Goal: Information Seeking & Learning: Learn about a topic

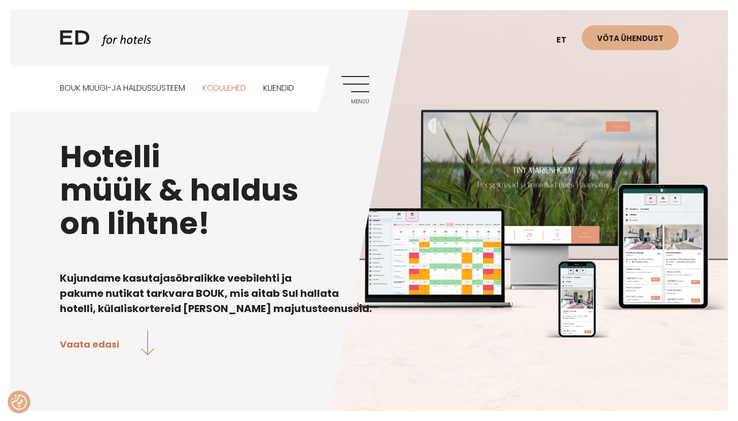
click at [242, 88] on link "Kodulehed" at bounding box center [224, 88] width 44 height 45
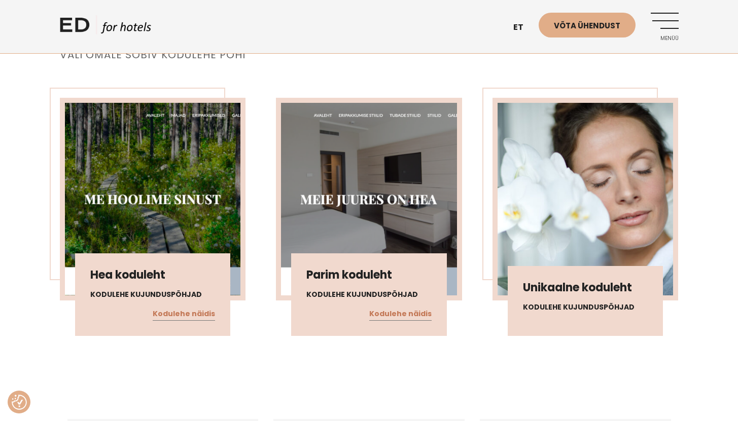
scroll to position [1168, 0]
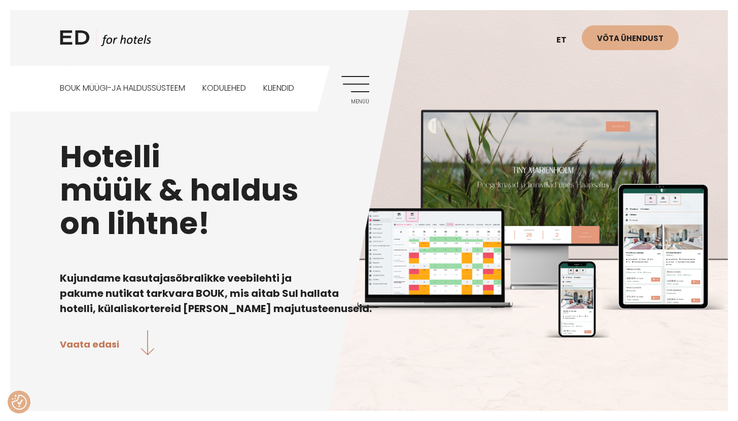
click at [339, 83] on div "ED HOTELS et EN Võta ühendust BOUK MÜÜGI-JA HALDUSSÜSTEEM Kodulehed Kliendid Me…" at bounding box center [369, 56] width 639 height 112
click at [349, 83] on link "Menüü" at bounding box center [355, 90] width 28 height 28
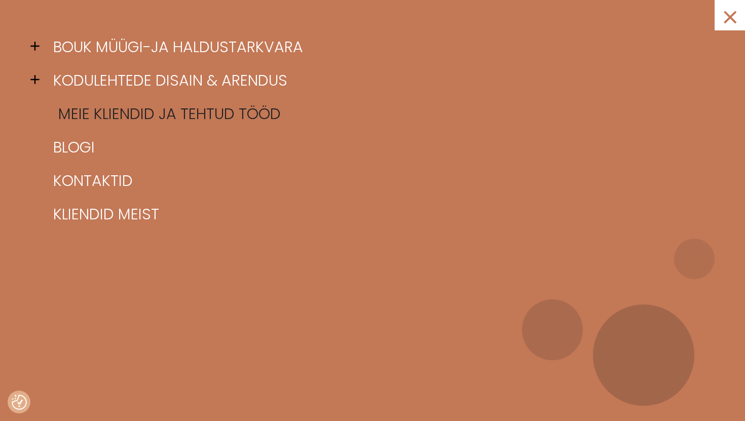
click at [133, 117] on link "Meie kliendid ja tehtud tööd" at bounding box center [385, 113] width 669 height 33
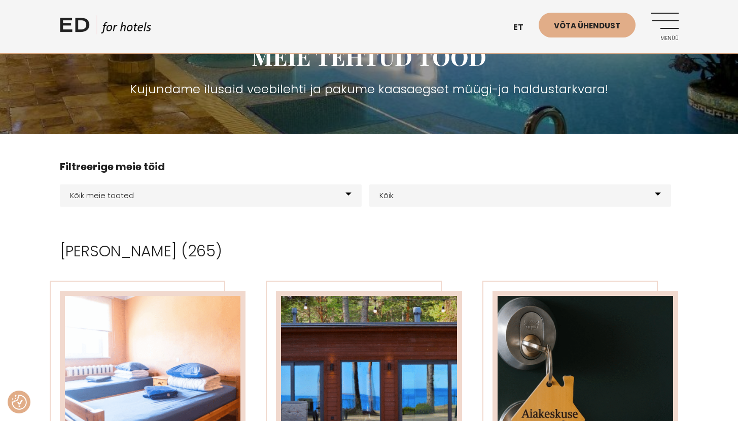
scroll to position [182, 0]
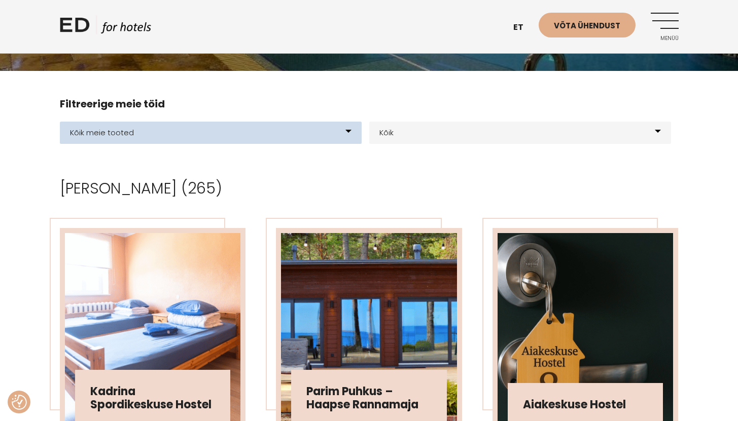
click at [153, 134] on select "Kõik meie tooted BOUK BOOKING BOUK PMS Kodulehed Näidis kodulehe kujunduspõhjad…" at bounding box center [211, 133] width 302 height 22
select select "21"
click at [60, 122] on select "Kõik meie tooted BOUK BOOKING BOUK PMS Kodulehed Näidis kodulehe kujunduspõhjad…" at bounding box center [211, 133] width 302 height 22
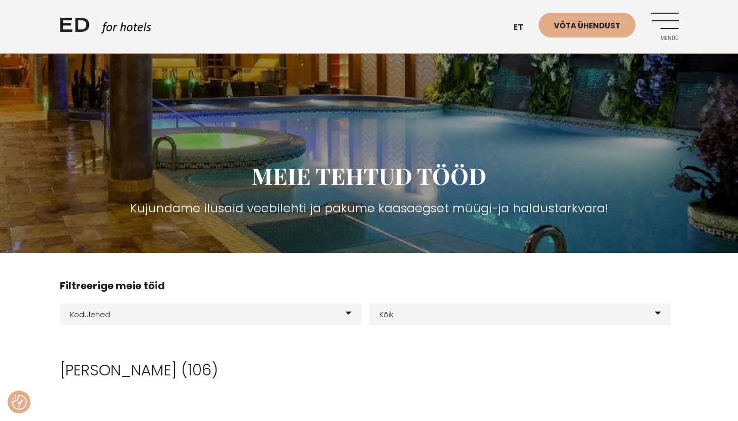
scroll to position [89, 0]
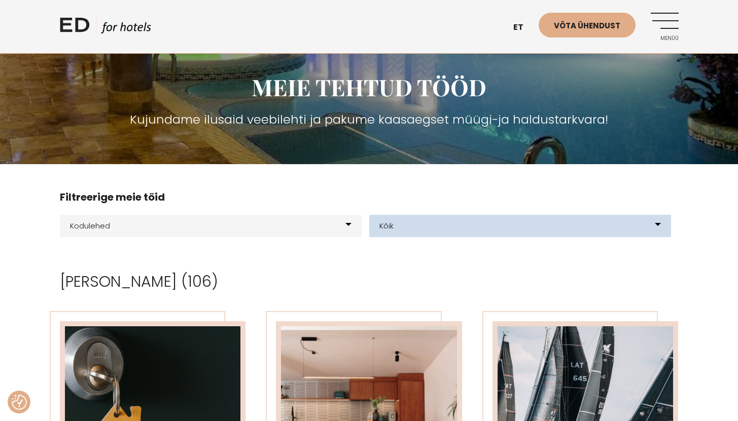
click at [404, 225] on select "[GEOGRAPHIC_DATA] Glämping Elamuskeskus E-[PERSON_NAME] loomine Kodulehe kujund…" at bounding box center [520, 226] width 302 height 22
select select "222"
click at [369, 215] on select "[GEOGRAPHIC_DATA] Glämping Elamuskeskus E-[PERSON_NAME] loomine Kodulehe kujund…" at bounding box center [520, 226] width 302 height 22
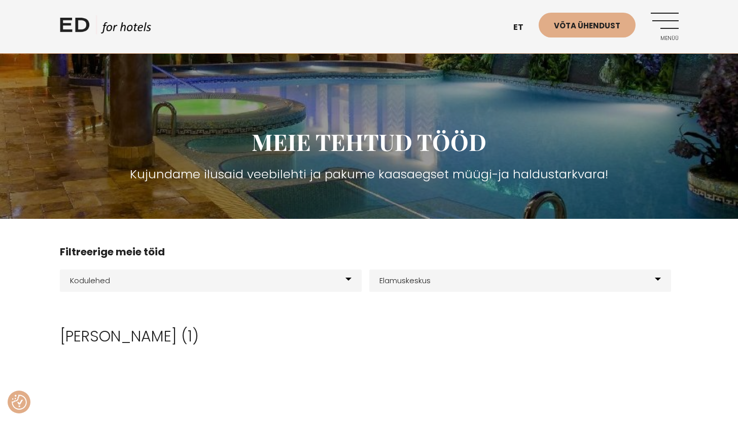
scroll to position [86, 0]
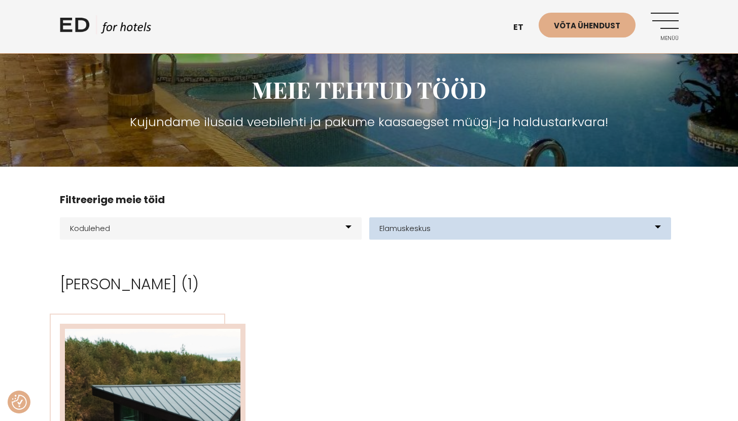
click at [429, 227] on select "[GEOGRAPHIC_DATA] Glämping Elamuskeskus E-[PERSON_NAME] loomine Kodulehe kujund…" at bounding box center [520, 228] width 302 height 22
select select "59"
click at [369, 217] on select "[GEOGRAPHIC_DATA] Glämping Elamuskeskus E-[PERSON_NAME] loomine Kodulehe kujund…" at bounding box center [520, 228] width 302 height 22
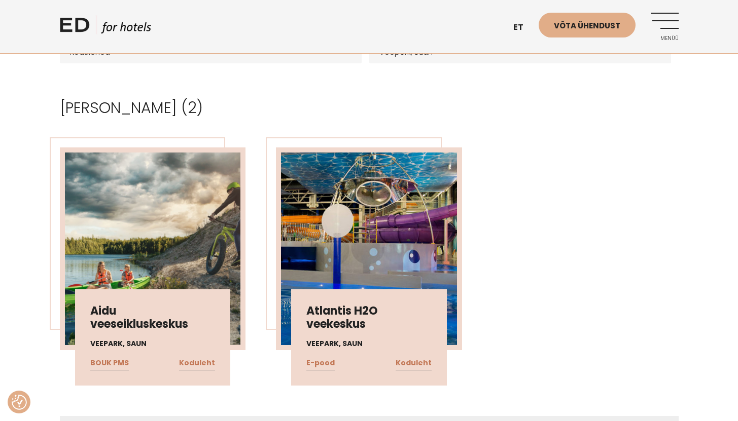
scroll to position [350, 0]
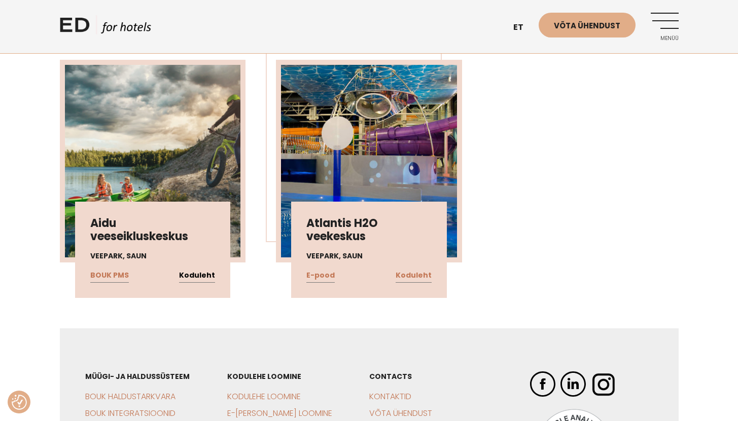
click at [200, 275] on link "Koduleht" at bounding box center [197, 275] width 36 height 13
click at [421, 272] on link "Koduleht" at bounding box center [413, 275] width 36 height 13
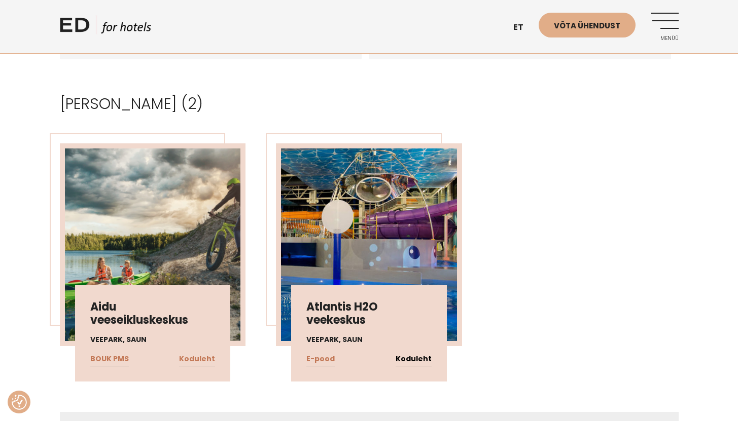
scroll to position [71, 0]
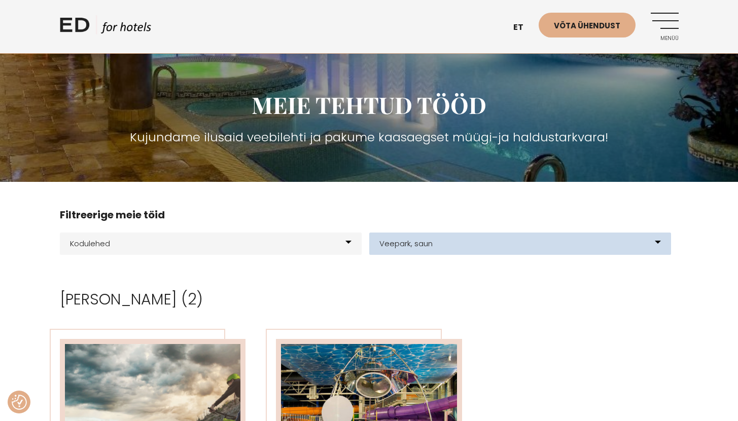
click at [395, 243] on select "[GEOGRAPHIC_DATA] Glämping Elamuskeskus E-[PERSON_NAME] loomine Kodulehe kujund…" at bounding box center [520, 244] width 302 height 22
select select "64"
click at [369, 233] on select "Kõik Hostel Hotellid Resort Glämping Elamuskeskus E-poe loomine Kodulehe kujund…" at bounding box center [520, 244] width 302 height 22
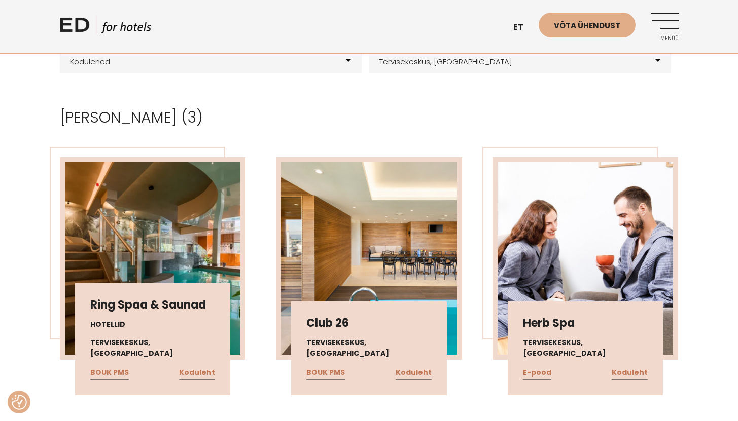
scroll to position [264, 0]
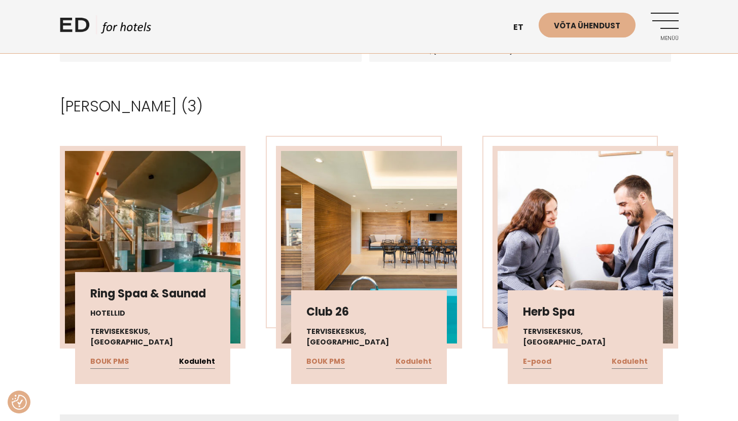
click at [199, 362] on link "Koduleht" at bounding box center [197, 361] width 36 height 13
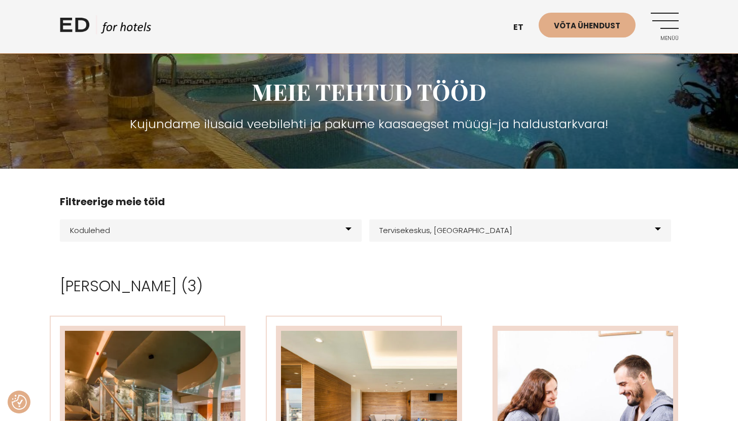
scroll to position [52, 0]
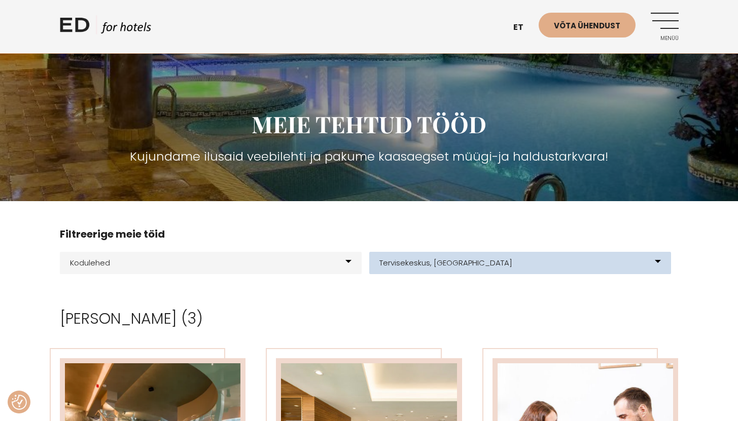
click at [456, 263] on select "[GEOGRAPHIC_DATA] Glämping Elamuskeskus E-[PERSON_NAME] loomine Kodulehe kujund…" at bounding box center [520, 263] width 302 height 22
select select "211"
click at [369, 252] on select "[GEOGRAPHIC_DATA] Glämping Elamuskeskus E-[PERSON_NAME] loomine Kodulehe kujund…" at bounding box center [520, 263] width 302 height 22
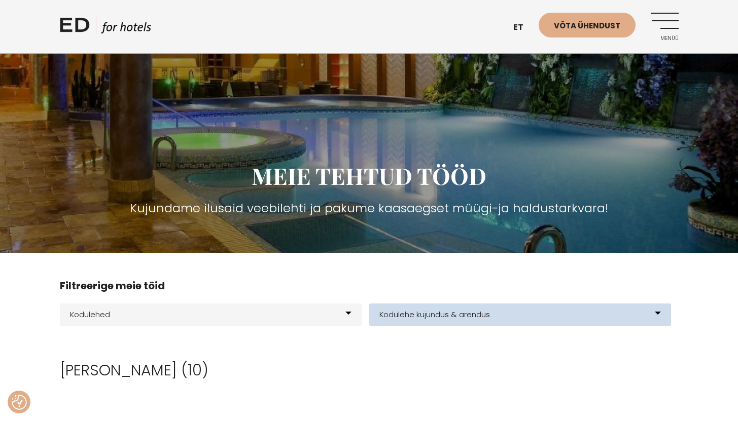
click at [454, 318] on select "[GEOGRAPHIC_DATA] Glämping Elamuskeskus E-[PERSON_NAME] loomine Kodulehe kujund…" at bounding box center [520, 315] width 302 height 22
select select "222"
click at [369, 304] on select "[GEOGRAPHIC_DATA] Glämping Elamuskeskus E-[PERSON_NAME] loomine Kodulehe kujund…" at bounding box center [520, 315] width 302 height 22
click at [501, 311] on select "[GEOGRAPHIC_DATA] Glämping Elamuskeskus E-[PERSON_NAME] loomine Kodulehe kujund…" at bounding box center [520, 315] width 302 height 22
select select "228"
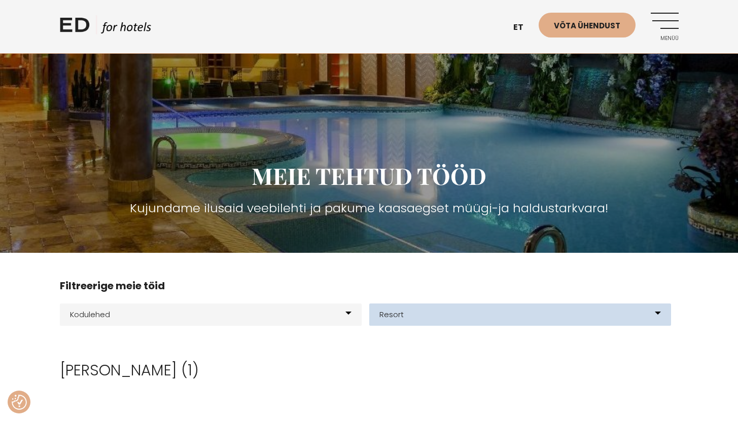
click at [369, 304] on select "[GEOGRAPHIC_DATA] Glämping Elamuskeskus E-[PERSON_NAME] loomine Kodulehe kujund…" at bounding box center [520, 315] width 302 height 22
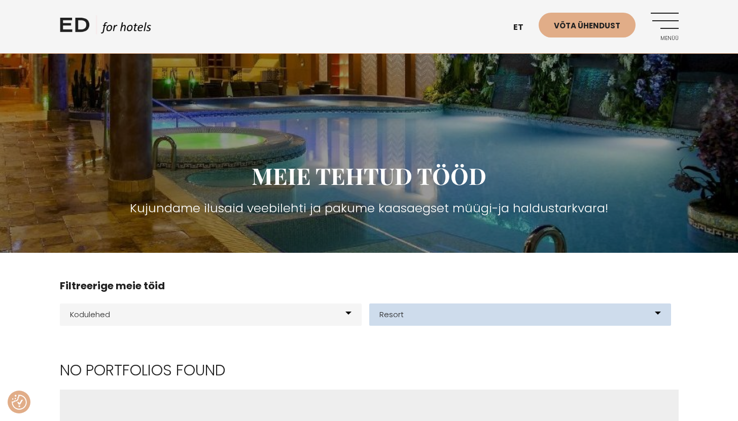
click at [458, 316] on select "Kõik Hostel Hotellid Resort Glämping Elamuskeskus E-poe loomine Kodulehe kujund…" at bounding box center [520, 315] width 302 height 22
select select "0"
click at [369, 304] on select "Kõik Hostel Hotellid Resort Glämping Elamuskeskus E-poe loomine Kodulehe kujund…" at bounding box center [520, 315] width 302 height 22
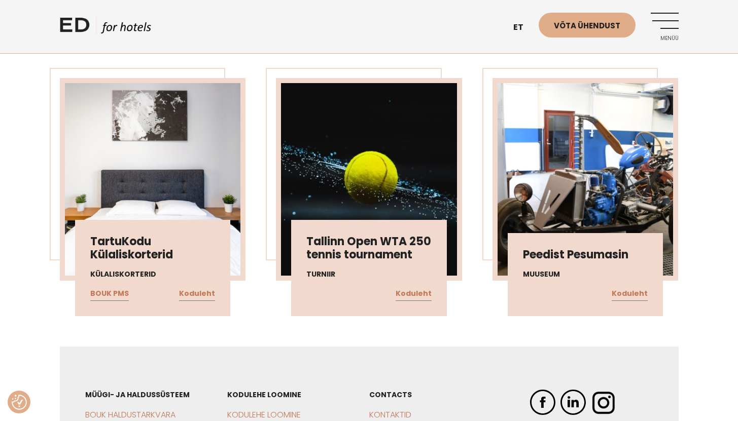
scroll to position [5709, 0]
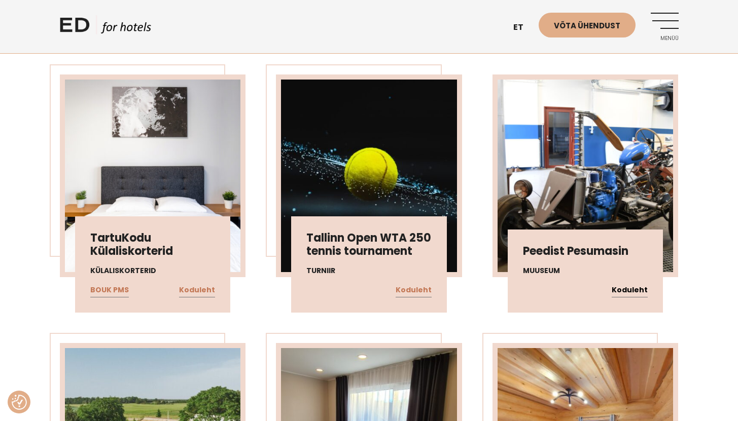
click at [630, 286] on link "Koduleht" at bounding box center [629, 290] width 36 height 13
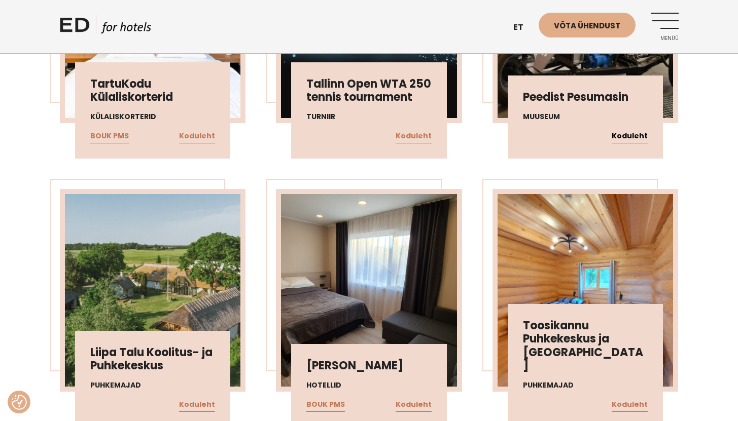
scroll to position [5997, 0]
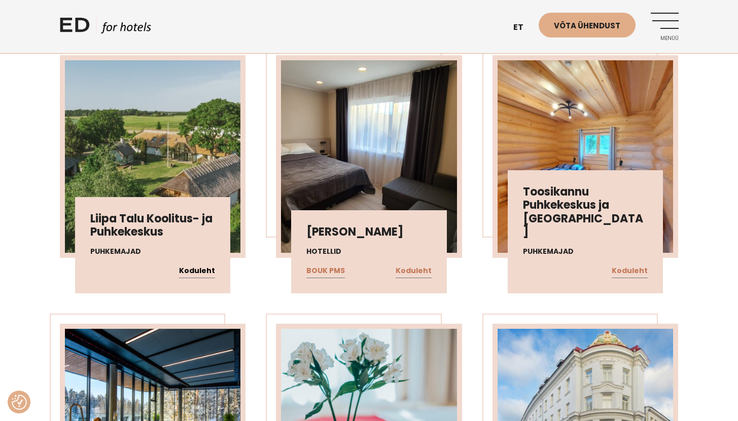
click at [194, 272] on link "Koduleht" at bounding box center [197, 271] width 36 height 13
